Goal: Book appointment/travel/reservation

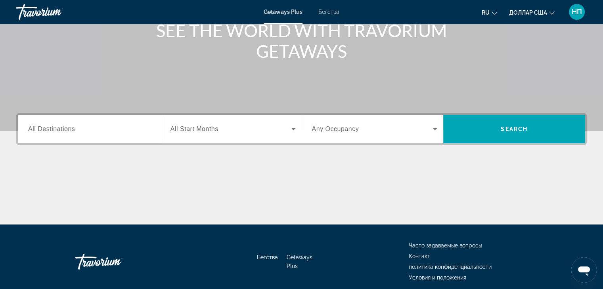
scroll to position [119, 0]
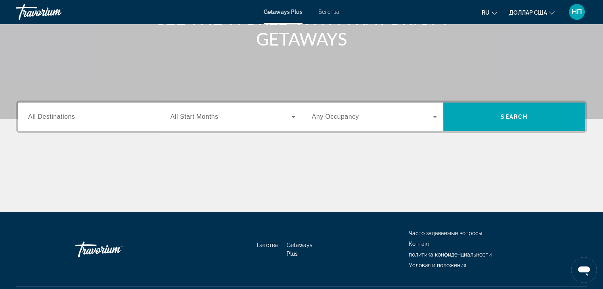
click at [32, 116] on span "All Destinations" at bounding box center [51, 116] width 47 height 7
click at [32, 116] on input "Destination All Destinations" at bounding box center [90, 118] width 125 height 10
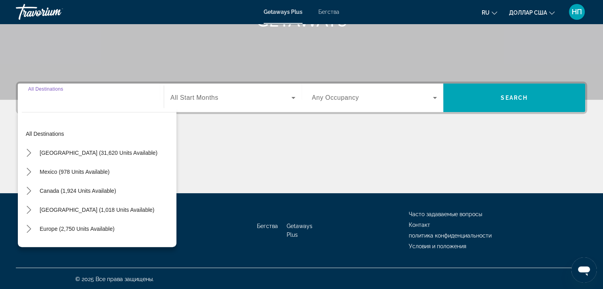
scroll to position [139, 0]
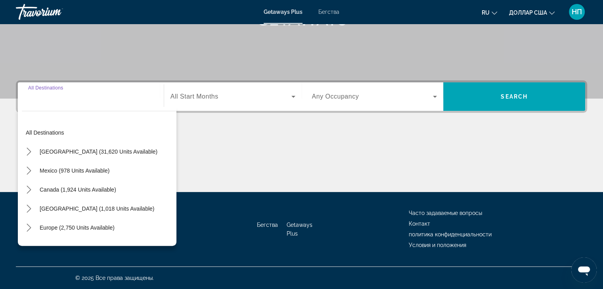
click at [41, 101] on input "Destination All Destinations" at bounding box center [90, 97] width 125 height 10
click at [26, 101] on div "Destination All Destinations" at bounding box center [91, 97] width 138 height 23
click at [41, 229] on span "Europe (2,750 units available)" at bounding box center [77, 228] width 75 height 6
type input "**********"
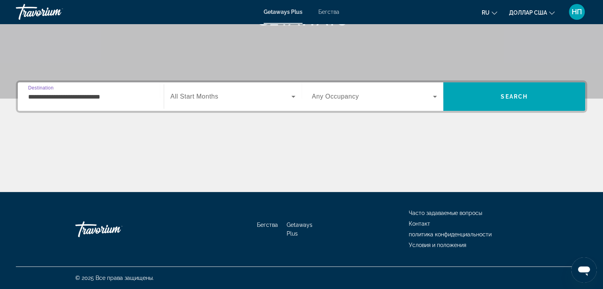
click at [132, 99] on input "**********" at bounding box center [90, 97] width 125 height 10
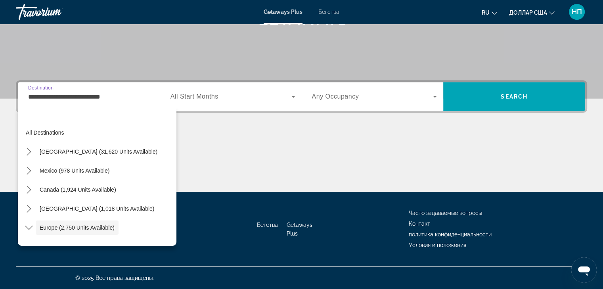
scroll to position [47, 0]
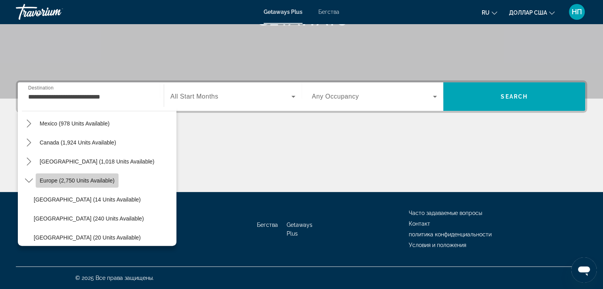
click at [66, 178] on span "Europe (2,750 units available)" at bounding box center [77, 181] width 75 height 6
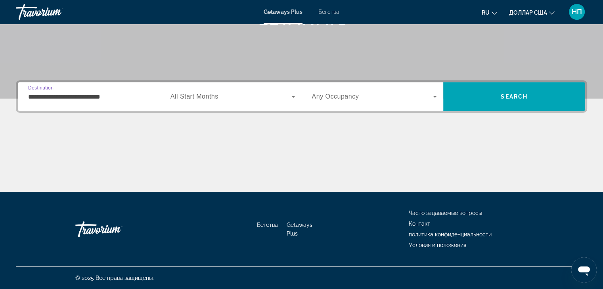
click at [40, 96] on input "**********" at bounding box center [90, 97] width 125 height 10
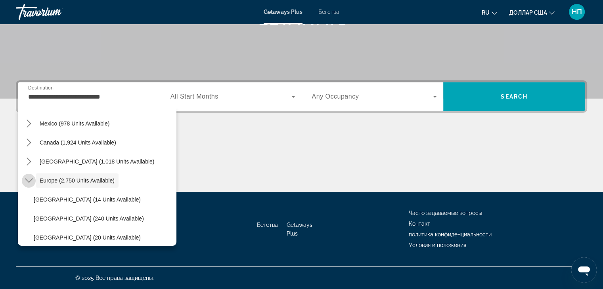
click at [27, 180] on icon "Toggle Europe (2,750 units available) submenu" at bounding box center [29, 181] width 8 height 8
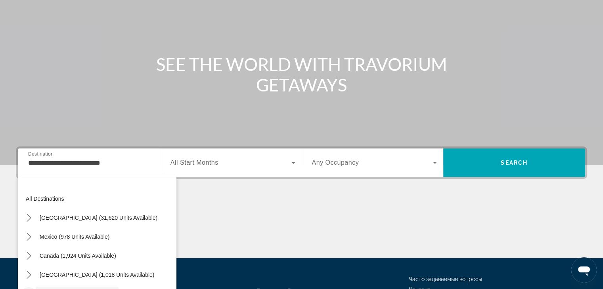
scroll to position [0, 0]
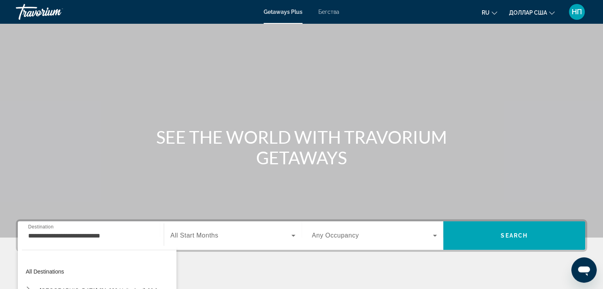
click at [330, 13] on font "Бегства" at bounding box center [328, 12] width 21 height 6
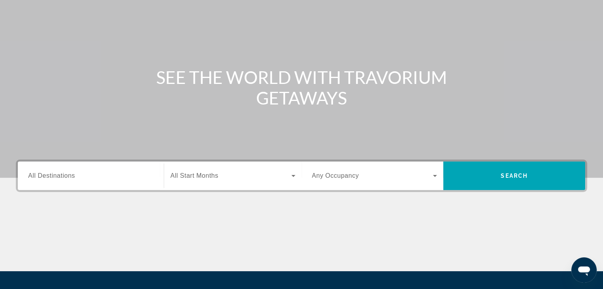
scroll to position [139, 0]
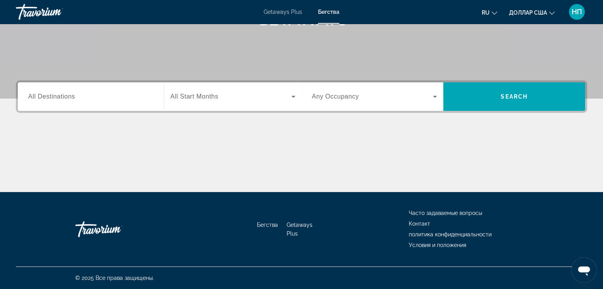
click at [26, 96] on div "Destination All Destinations" at bounding box center [91, 97] width 138 height 23
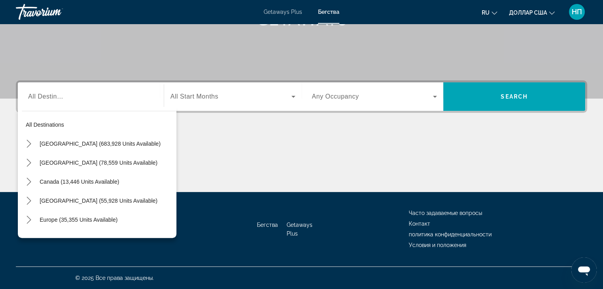
click at [38, 102] on div "Search widget" at bounding box center [90, 97] width 125 height 23
click at [39, 102] on div "Search widget" at bounding box center [90, 97] width 125 height 23
click at [140, 95] on input "Destination All Destinations" at bounding box center [90, 97] width 125 height 10
drag, startPoint x: 128, startPoint y: 99, endPoint x: 115, endPoint y: 98, distance: 13.9
click at [127, 99] on input "Destination All Destinations" at bounding box center [90, 97] width 125 height 10
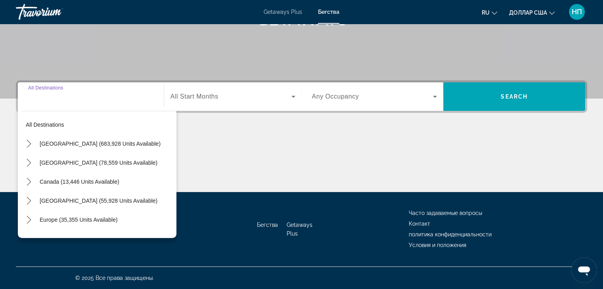
drag, startPoint x: 90, startPoint y: 97, endPoint x: 46, endPoint y: 96, distance: 44.0
click at [51, 96] on input "Destination All Destinations" at bounding box center [90, 97] width 125 height 10
click at [44, 96] on input "Destination All Destinations" at bounding box center [90, 97] width 125 height 10
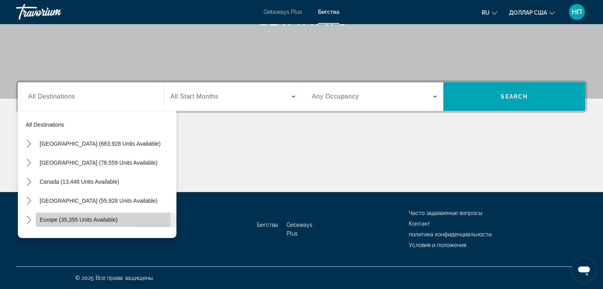
click at [52, 220] on span "Europe (35,355 units available)" at bounding box center [79, 220] width 78 height 6
type input "**********"
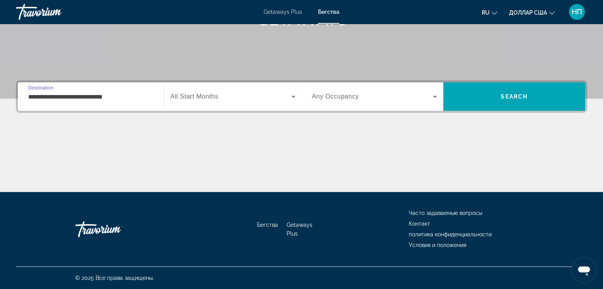
click at [40, 93] on input "**********" at bounding box center [90, 97] width 125 height 10
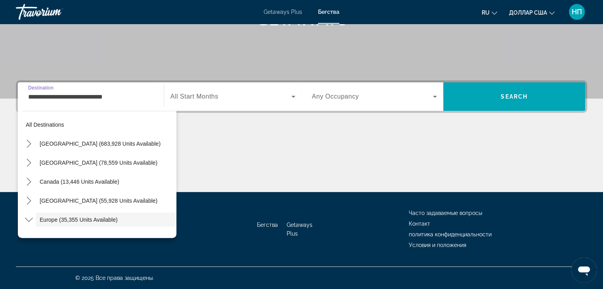
scroll to position [47, 0]
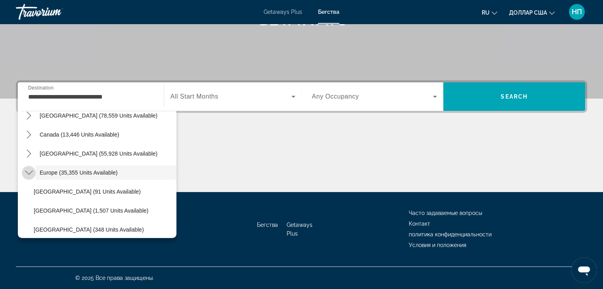
click at [30, 172] on icon "Toggle Europe (35,355 units available) submenu" at bounding box center [29, 173] width 8 height 8
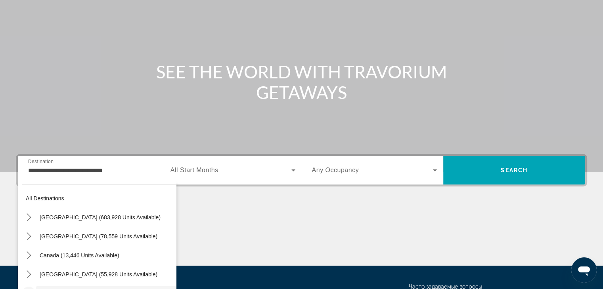
scroll to position [0, 0]
